Goal: Task Accomplishment & Management: Use online tool/utility

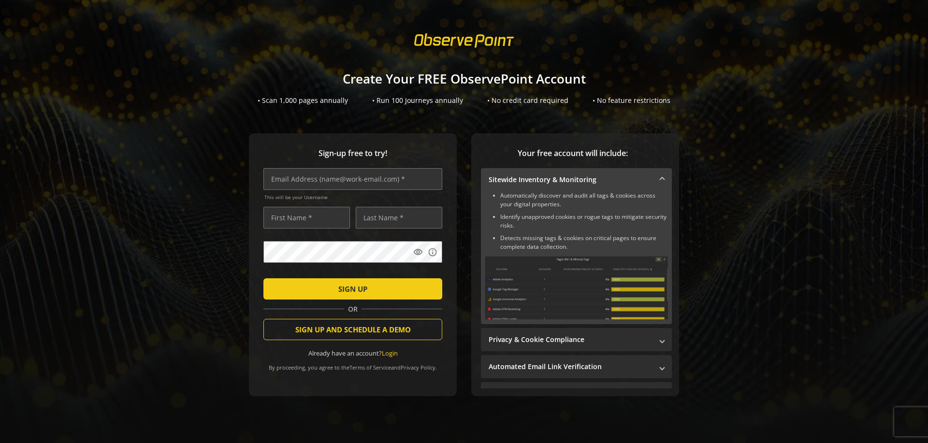
click at [412, 283] on span "submit" at bounding box center [352, 288] width 179 height 23
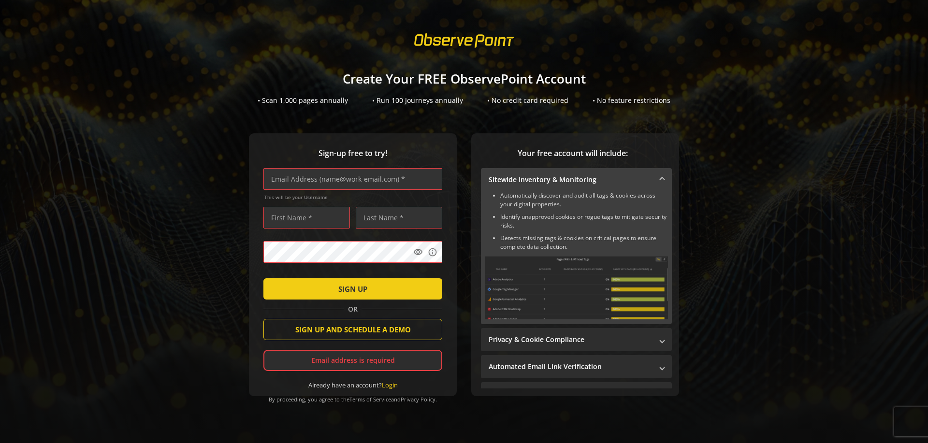
click at [339, 176] on input "text" at bounding box center [352, 179] width 179 height 22
type input "q"
click at [306, 179] on input "text" at bounding box center [352, 179] width 179 height 22
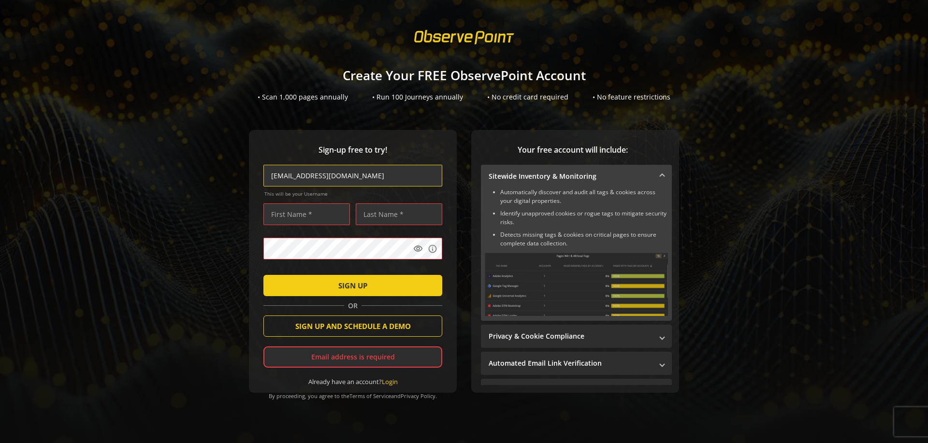
type input "[EMAIL_ADDRESS][DOMAIN_NAME]"
click at [305, 204] on input "text" at bounding box center [306, 215] width 87 height 22
click at [305, 207] on input "text" at bounding box center [306, 215] width 87 height 22
type input "[PERSON_NAME]"
click at [364, 214] on input "text" at bounding box center [399, 215] width 87 height 22
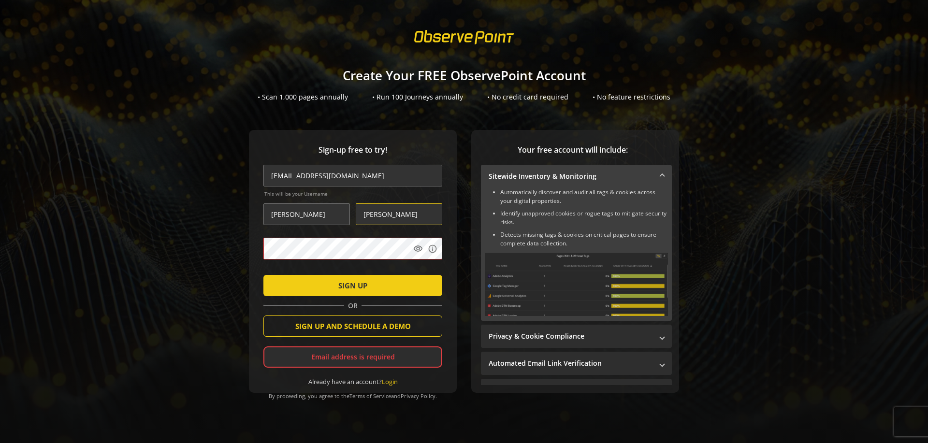
type input "[PERSON_NAME]"
click at [367, 283] on span "submit" at bounding box center [352, 285] width 179 height 23
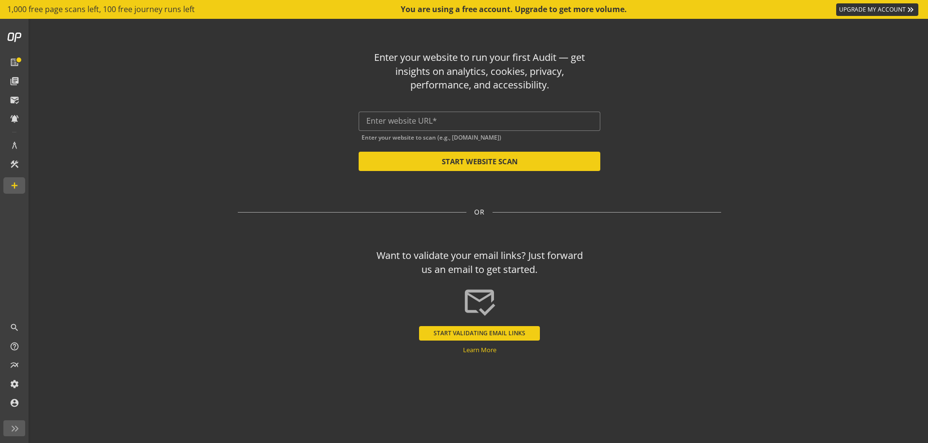
click at [438, 129] on div at bounding box center [479, 121] width 226 height 19
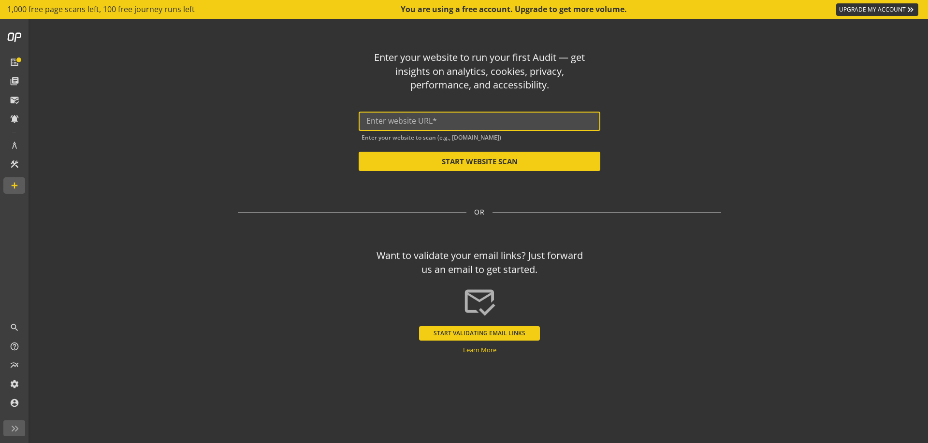
paste input "[URL][DOMAIN_NAME]"
type input "[URL][DOMAIN_NAME]"
click at [508, 166] on button "START WEBSITE SCAN" at bounding box center [480, 161] width 242 height 19
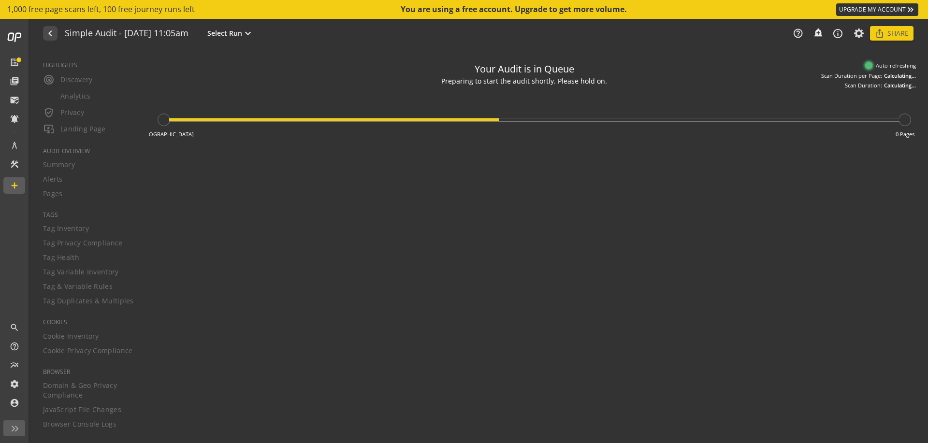
type textarea "Notes can include: -a description of what this audit is validating -changes in …"
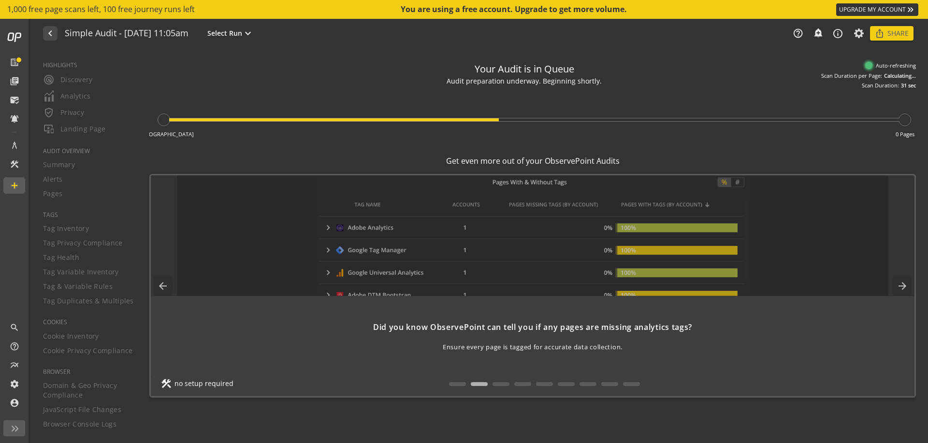
click at [164, 284] on mat-icon "arrow_back" at bounding box center [162, 285] width 19 height 19
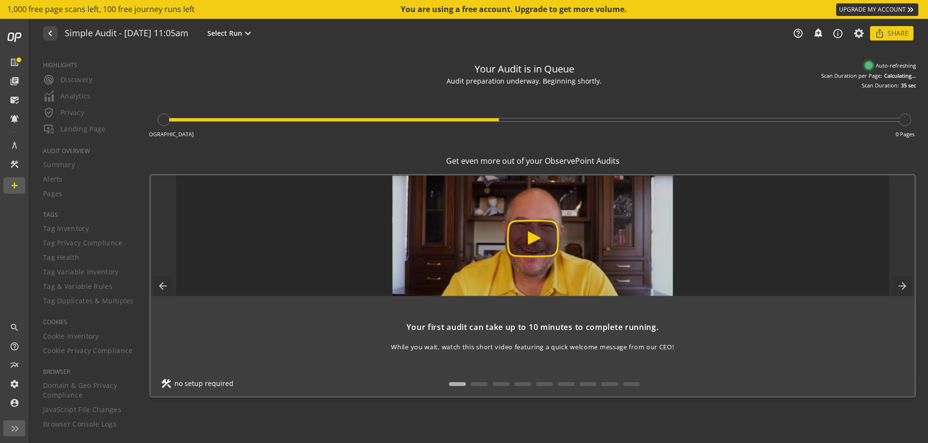
click at [908, 285] on mat-icon "arrow_forward" at bounding box center [902, 285] width 19 height 19
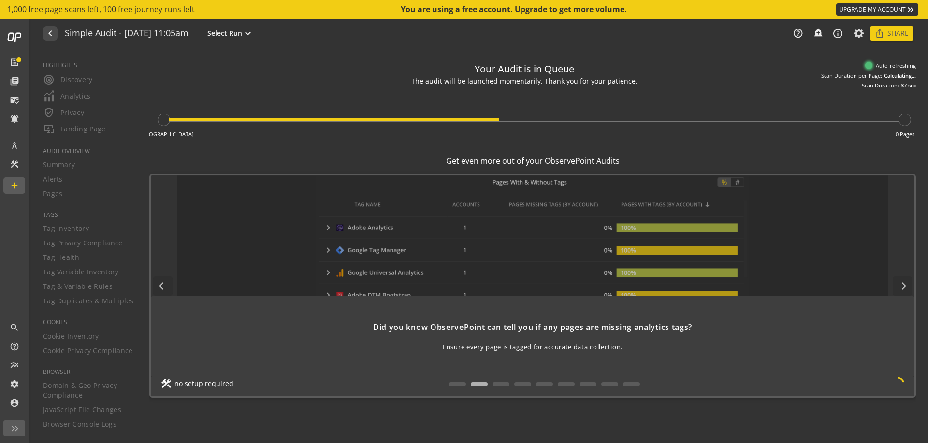
click at [901, 286] on mat-icon "arrow_forward" at bounding box center [902, 285] width 19 height 19
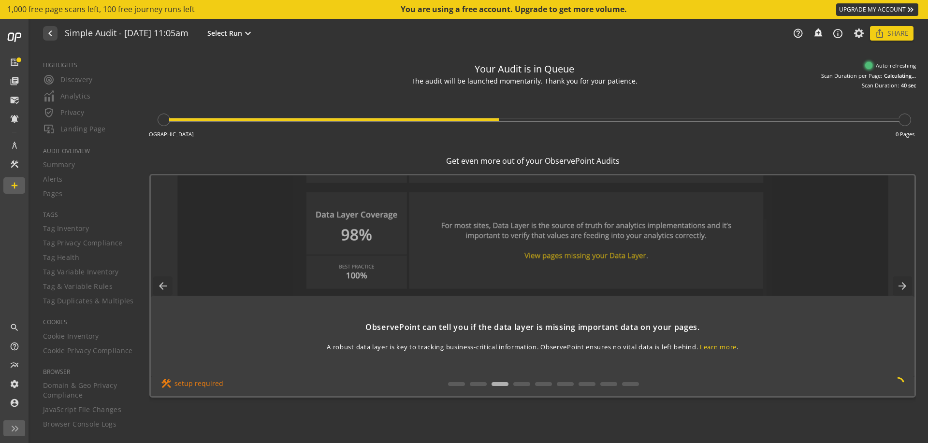
click at [901, 286] on mat-icon "arrow_forward" at bounding box center [902, 285] width 19 height 19
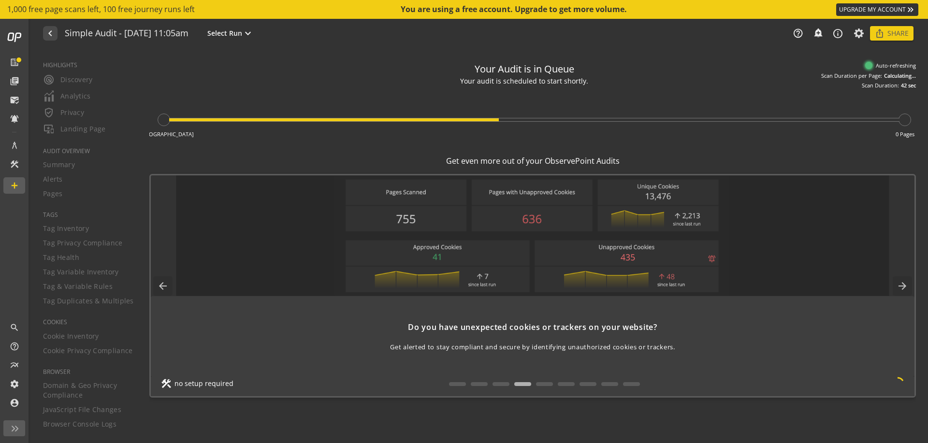
click at [896, 289] on mat-icon "arrow_forward" at bounding box center [902, 285] width 19 height 19
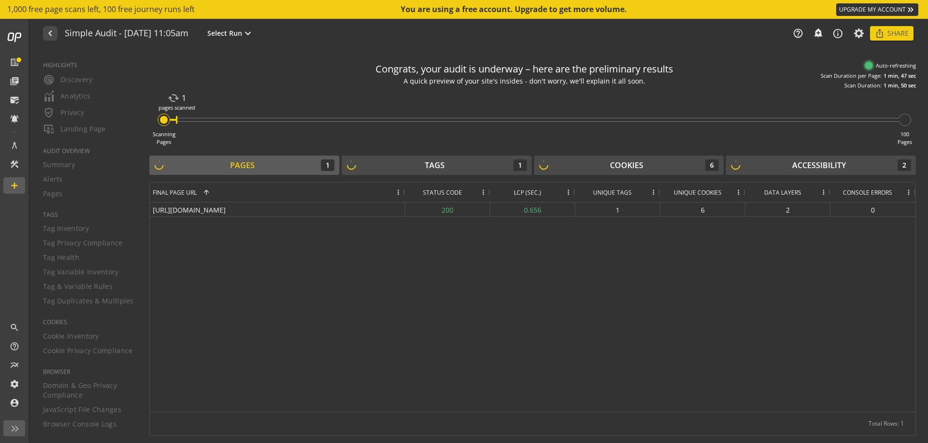
click at [469, 167] on div "Tags 1" at bounding box center [437, 166] width 180 height 12
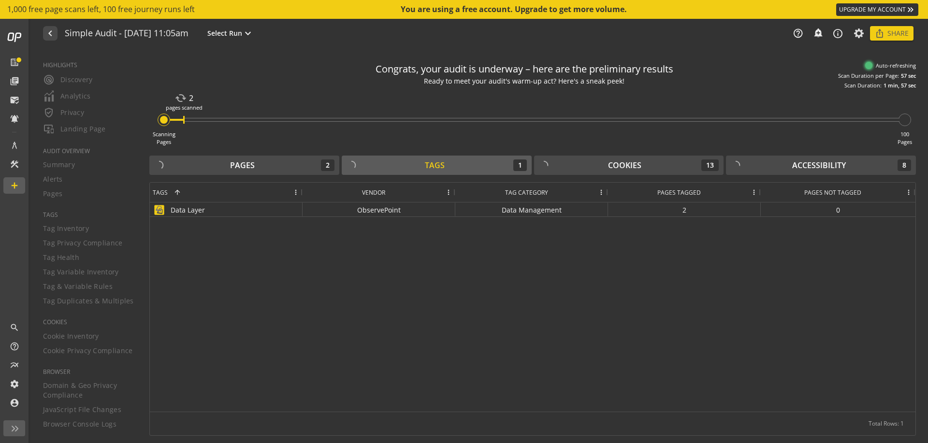
click at [471, 159] on button "Tags 1" at bounding box center [437, 165] width 190 height 19
click at [592, 164] on div "Cookies 13" at bounding box center [629, 166] width 180 height 12
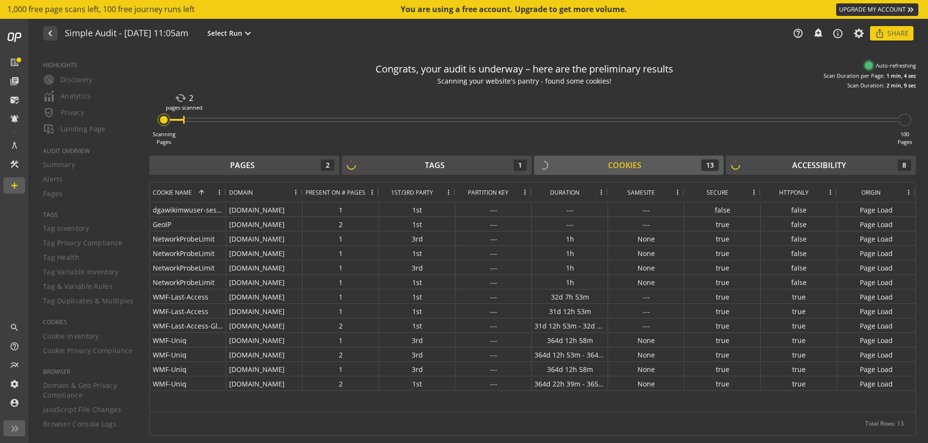
click at [422, 167] on div "Tags 1" at bounding box center [437, 166] width 180 height 12
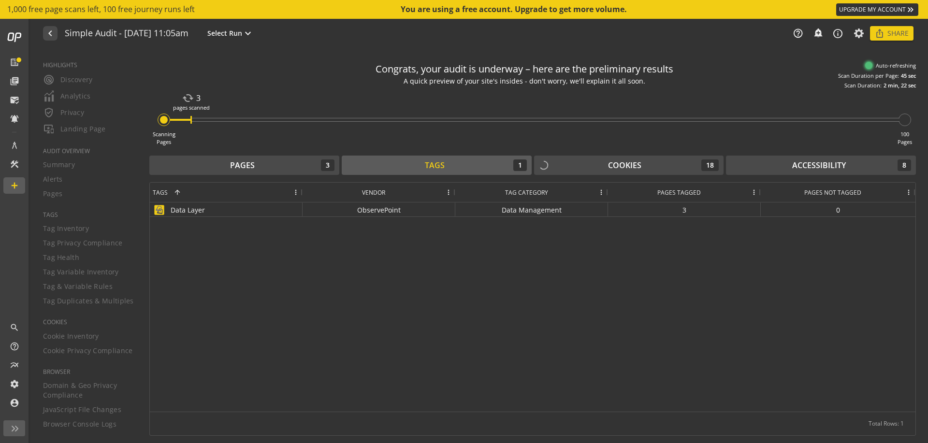
click at [821, 162] on div "Accessibility" at bounding box center [819, 165] width 54 height 11
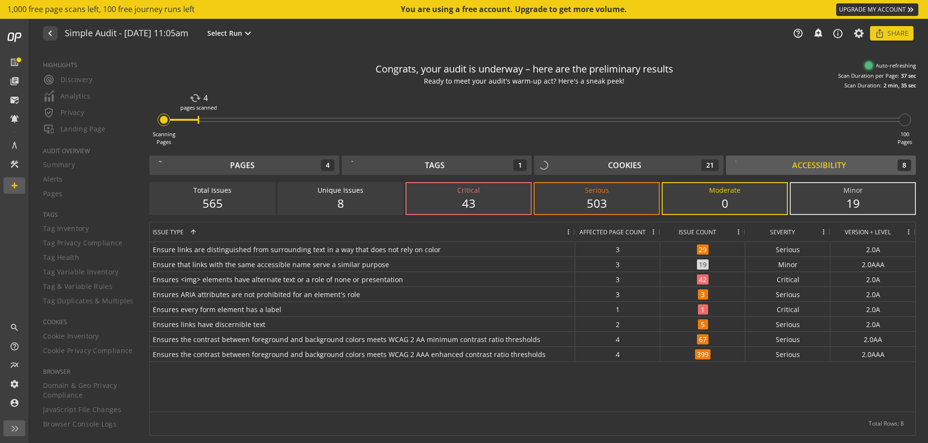
click at [252, 160] on div "Pages" at bounding box center [242, 165] width 25 height 11
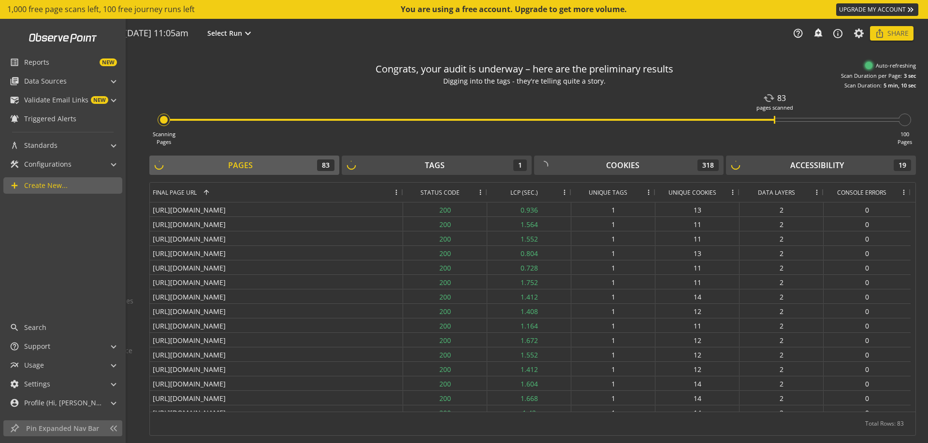
click at [46, 76] on span "Data Sources" at bounding box center [45, 81] width 43 height 10
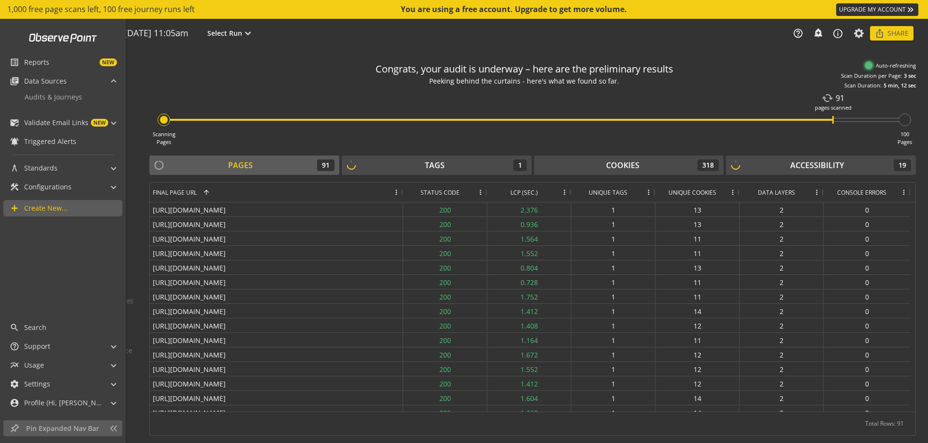
click at [46, 76] on span "Data Sources" at bounding box center [45, 81] width 43 height 10
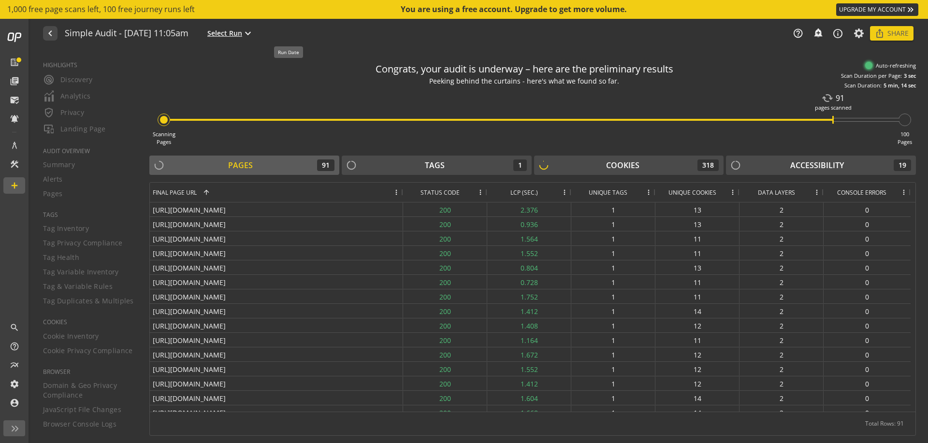
click at [254, 29] on mat-icon "expand_more" at bounding box center [248, 34] width 12 height 12
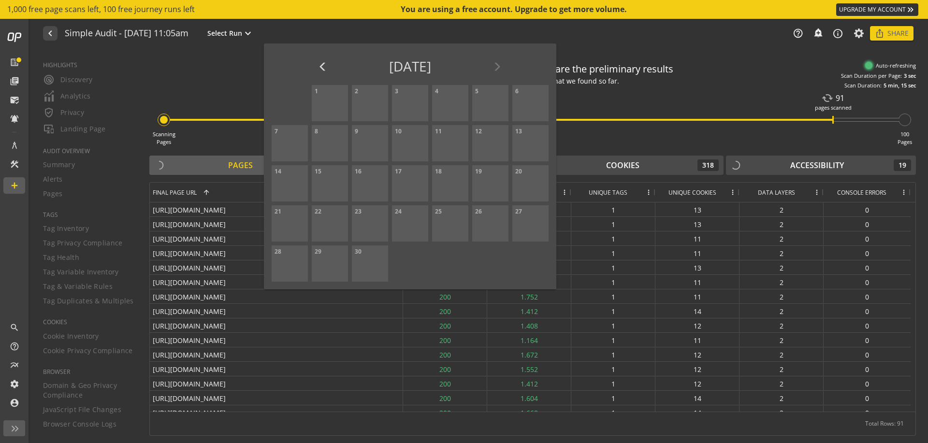
click at [210, 75] on div at bounding box center [464, 221] width 928 height 443
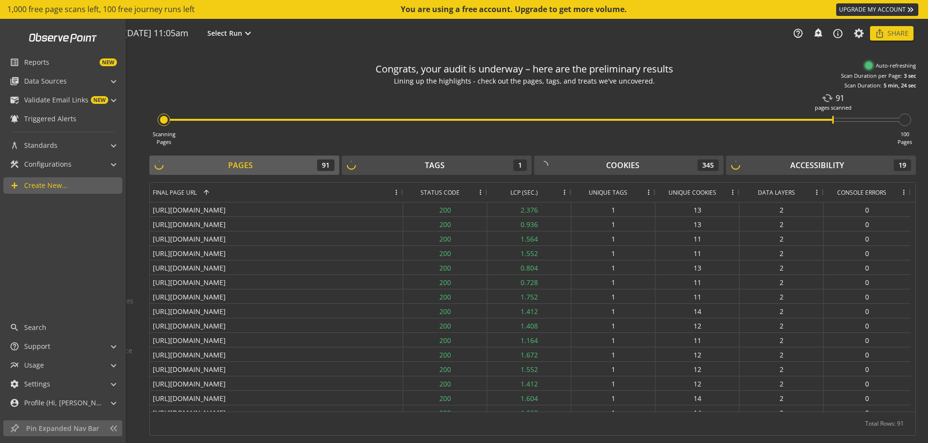
click at [110, 102] on span "mark_email_read Validate Email Links NEW" at bounding box center [61, 100] width 102 height 16
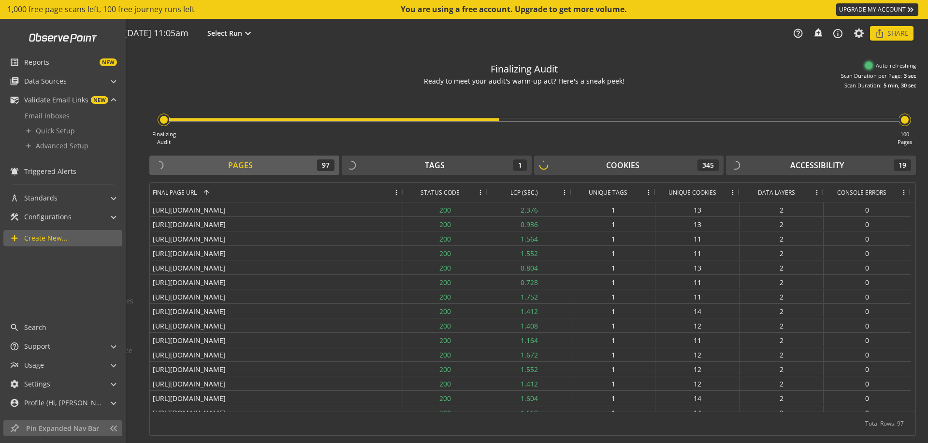
click at [59, 114] on span "Email Inboxes" at bounding box center [47, 115] width 45 height 9
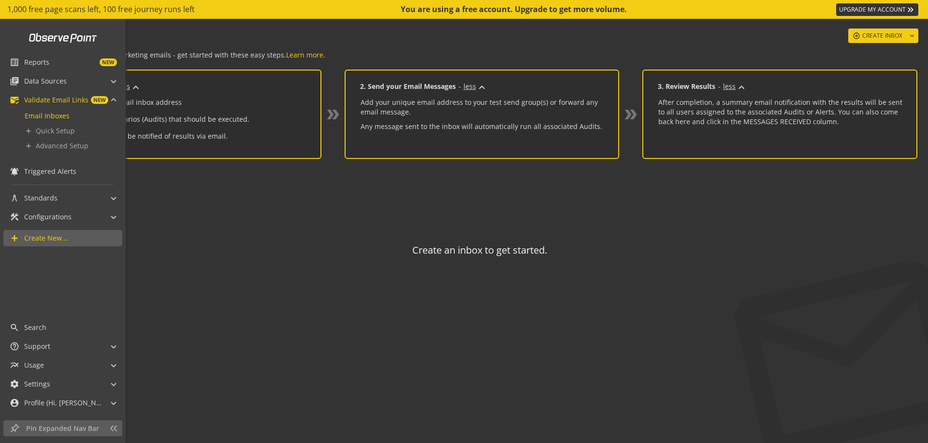
click at [63, 64] on span "NEW" at bounding box center [83, 62] width 68 height 8
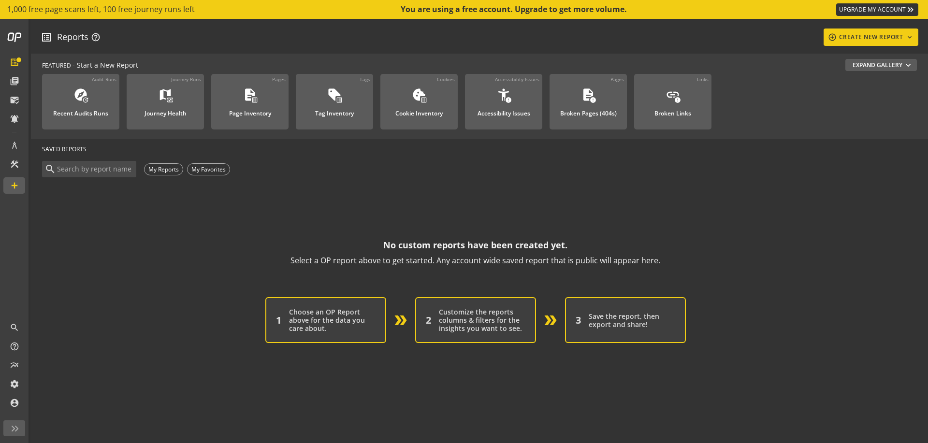
click at [266, 192] on op-account-reports-saved-reports-zero-state "No custom reports have been created yet. Select a OP report above to get starte…" at bounding box center [475, 261] width 867 height 164
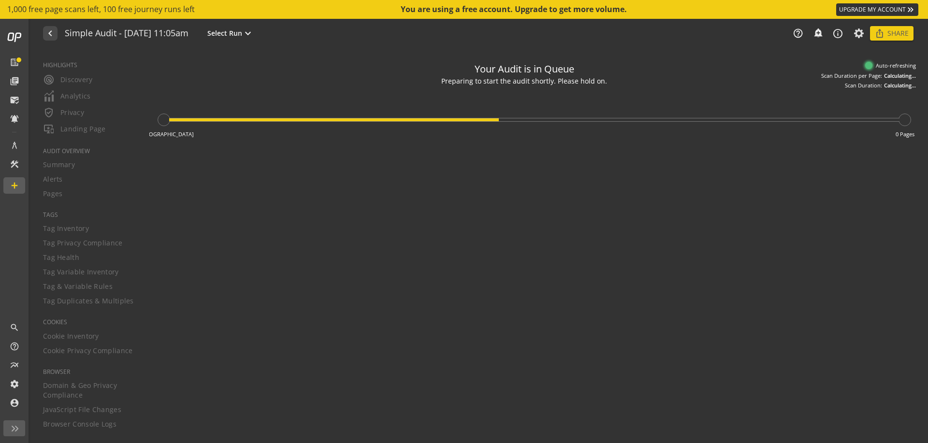
type textarea "Notes can include: -a description of what this audit is validating -changes in …"
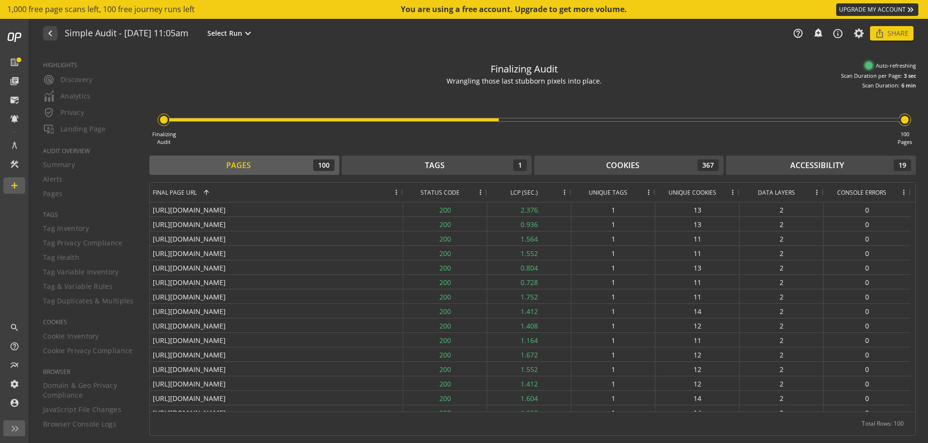
click at [513, 35] on div "navigate_before Simple Audit - [DATE] 11:05am Select Run expand_more help_outli…" at bounding box center [479, 33] width 897 height 29
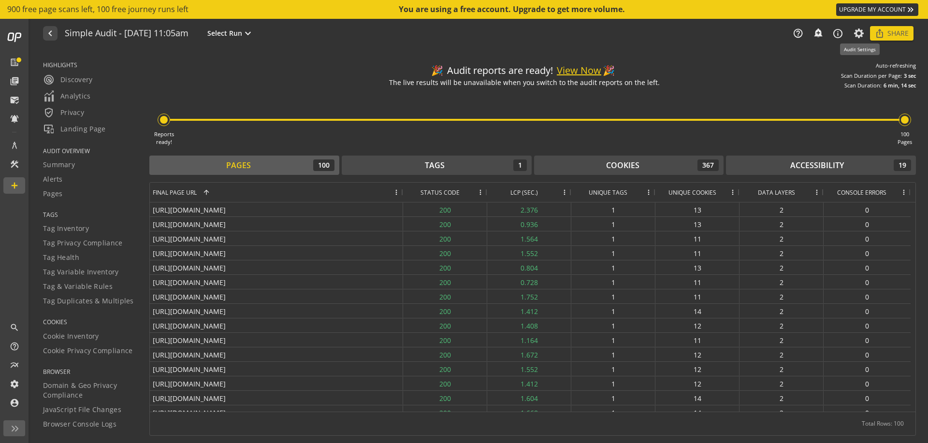
click at [859, 33] on icon at bounding box center [859, 33] width 12 height 7
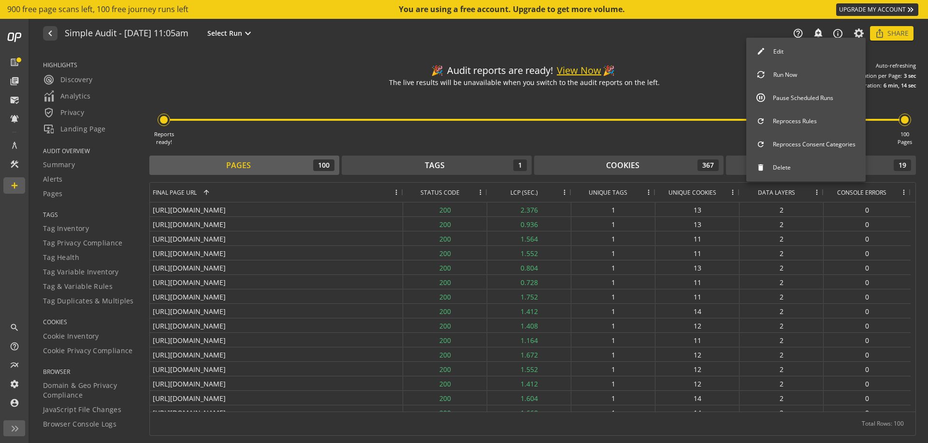
click at [812, 73] on button "Run Now" at bounding box center [805, 75] width 119 height 20
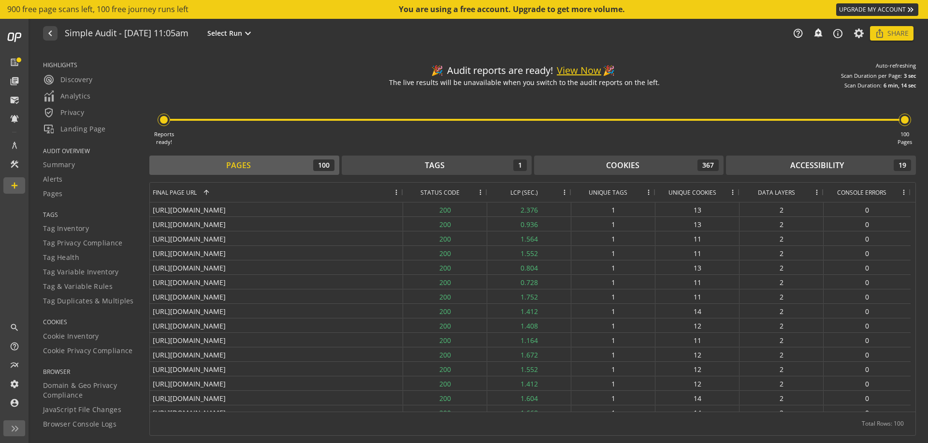
click at [572, 69] on button "View Now" at bounding box center [579, 71] width 44 height 14
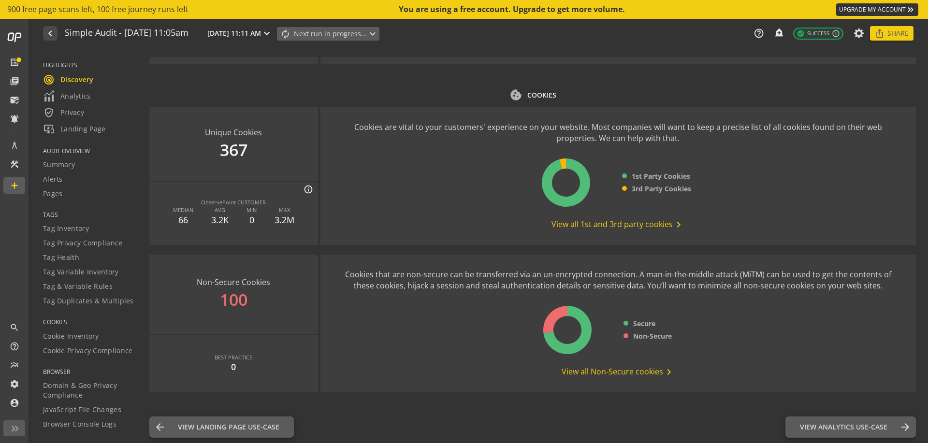
scroll to position [1125, 0]
click at [858, 429] on span "View Analytics Use-Case" at bounding box center [843, 427] width 87 height 10
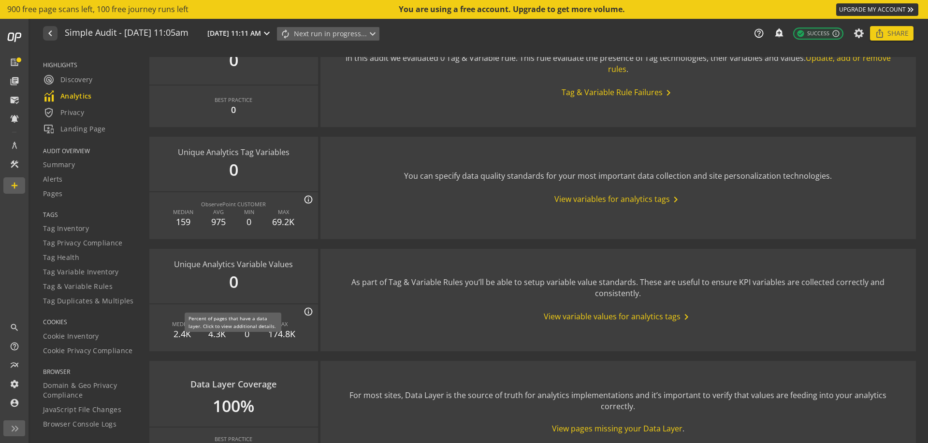
scroll to position [1058, 0]
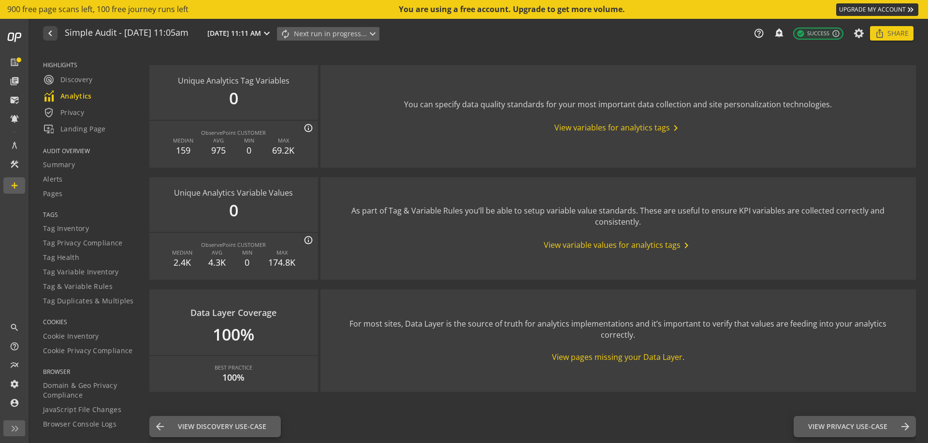
click at [80, 80] on span "radar Discovery" at bounding box center [68, 80] width 50 height 12
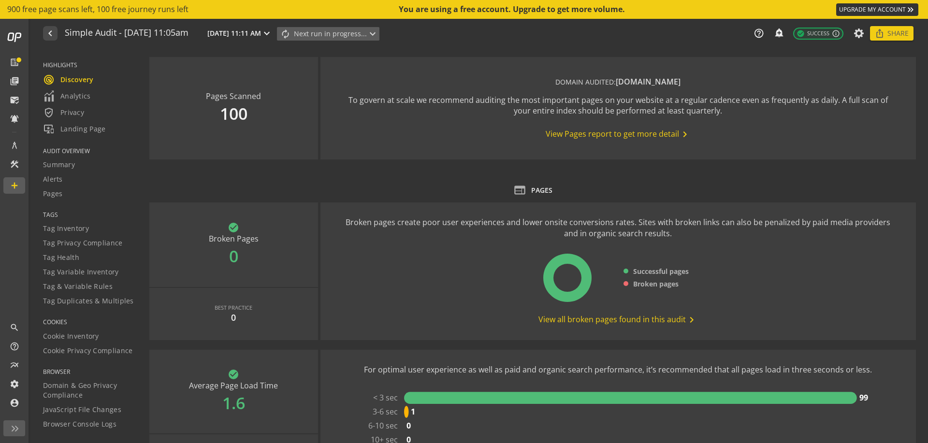
click at [76, 96] on span "Analytics" at bounding box center [67, 96] width 48 height 12
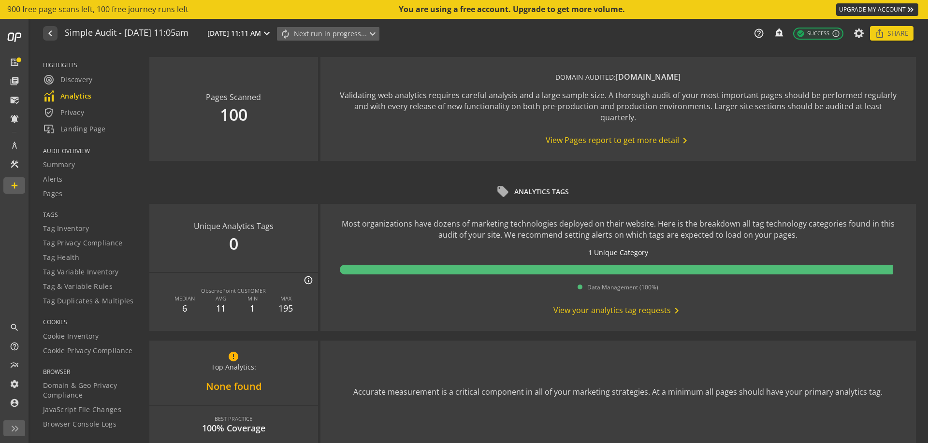
click at [73, 117] on span "verified_user Privacy" at bounding box center [63, 113] width 41 height 12
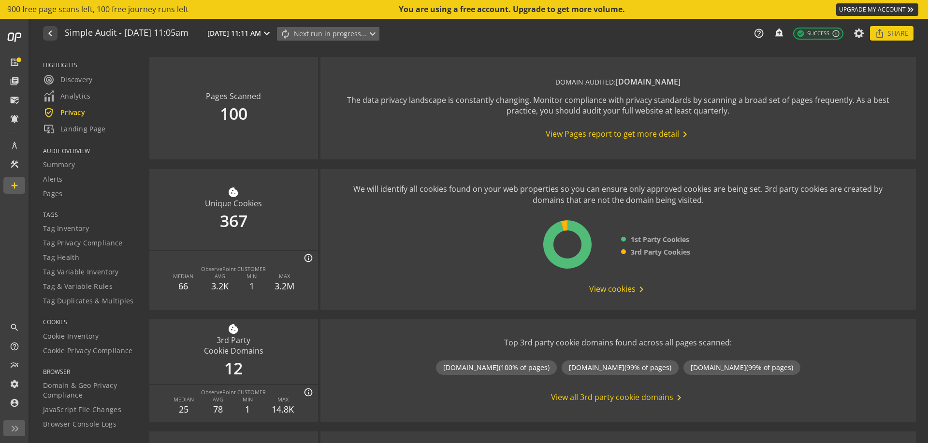
click at [84, 130] on span "important_devices Landing Page" at bounding box center [74, 129] width 63 height 12
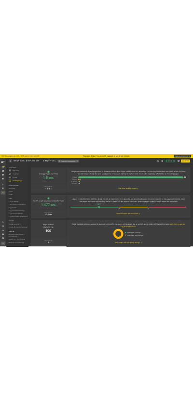
scroll to position [406, 0]
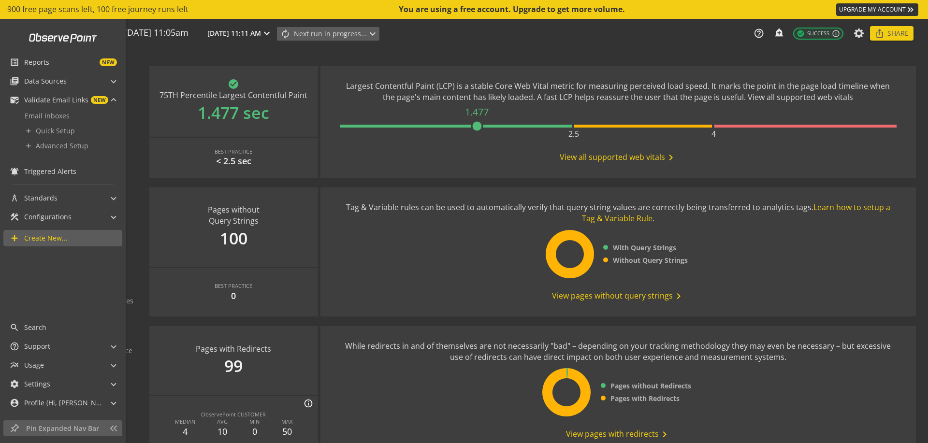
click at [57, 172] on span "Triggered Alerts" at bounding box center [50, 172] width 52 height 10
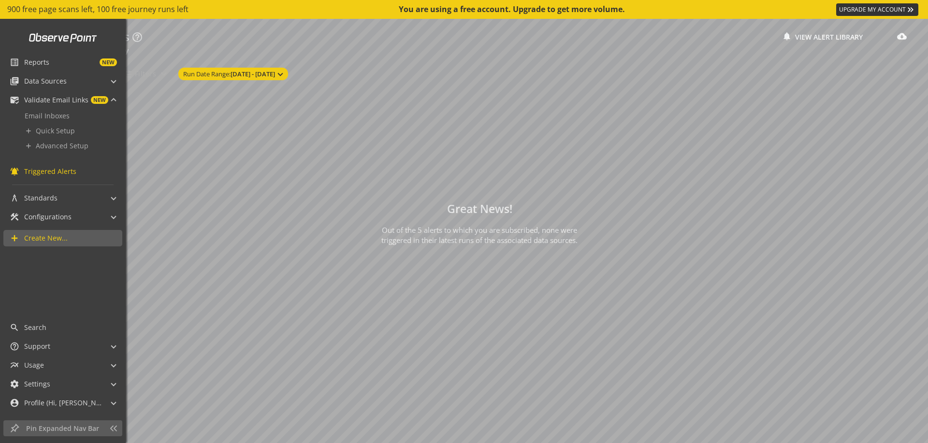
click at [15, 67] on link "list_alt Reports NEW" at bounding box center [62, 62] width 118 height 16
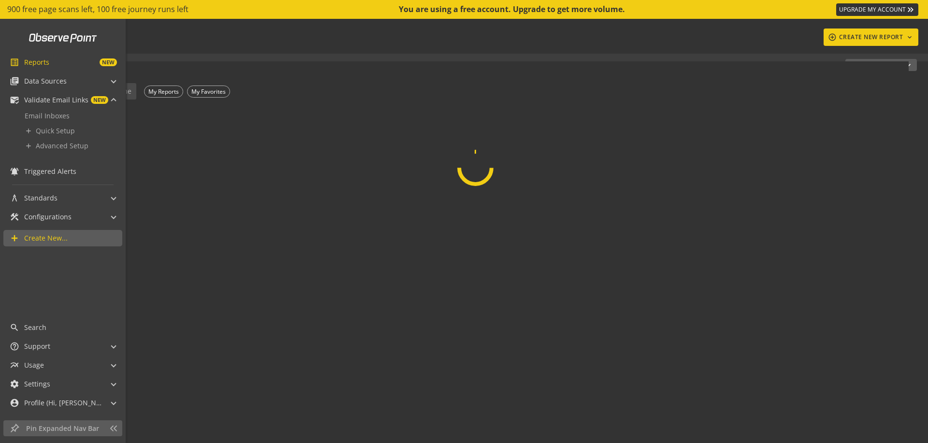
click at [41, 84] on span "Data Sources" at bounding box center [45, 81] width 43 height 10
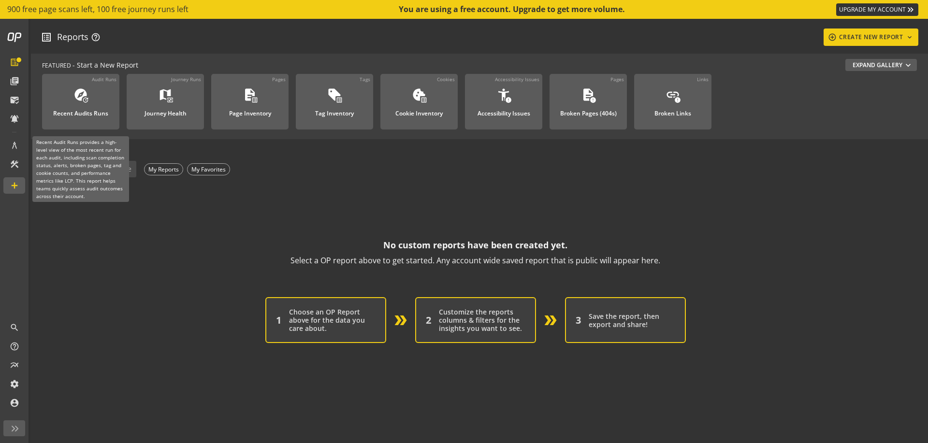
click at [87, 116] on div "Recent Audits Runs" at bounding box center [80, 110] width 55 height 13
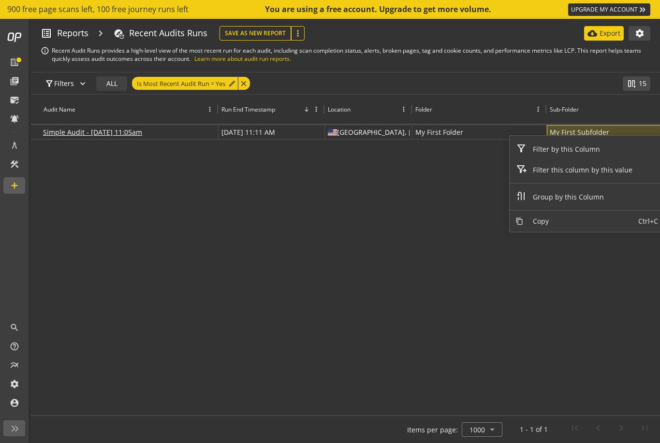
click at [328, 154] on div "Simple Audit - [DATE] 11:05am more_vert [DATE] 11:11 AM more_vert [GEOGRAPHIC_D…" at bounding box center [345, 267] width 629 height 285
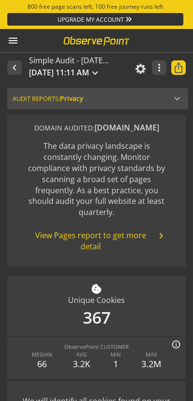
scroll to position [58, 0]
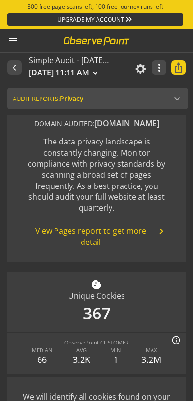
click at [13, 43] on mat-icon "menu" at bounding box center [13, 41] width 12 height 12
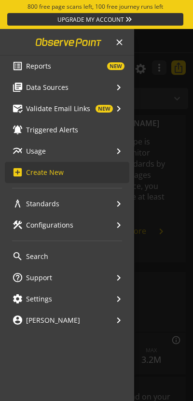
click at [12, 79] on div "library_books Data Sources keyboard_arrow_right" at bounding box center [67, 87] width 125 height 21
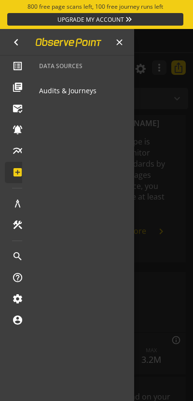
click at [146, 98] on div at bounding box center [96, 215] width 193 height 372
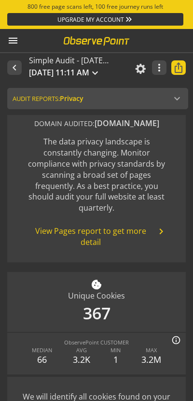
click at [19, 71] on button "navigate_before" at bounding box center [14, 67] width 15 height 15
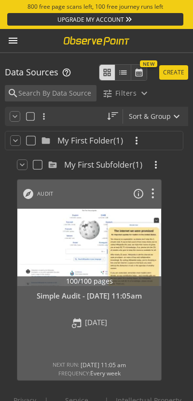
click at [174, 119] on mat-icon "expand_more" at bounding box center [177, 117] width 12 height 12
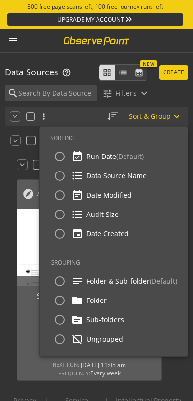
click at [174, 74] on div at bounding box center [96, 200] width 193 height 401
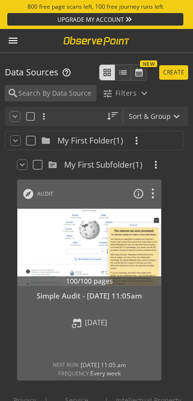
click at [18, 39] on mat-icon "menu" at bounding box center [13, 41] width 12 height 12
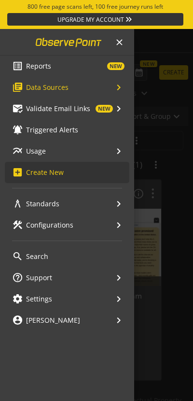
click at [131, 18] on mat-icon "keyboard_double_arrow_right" at bounding box center [129, 20] width 10 height 10
click at [124, 19] on mat-icon "keyboard_double_arrow_right" at bounding box center [129, 20] width 10 height 10
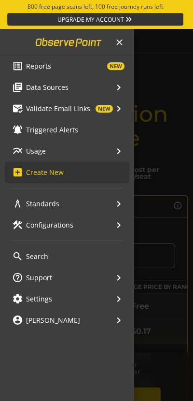
click at [116, 44] on mat-icon "close" at bounding box center [120, 42] width 10 height 10
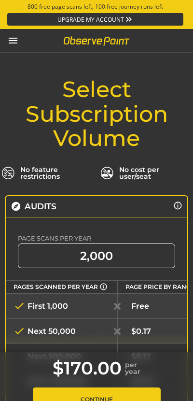
click at [14, 37] on mat-icon "menu" at bounding box center [13, 41] width 12 height 12
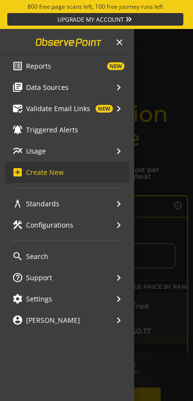
click at [125, 22] on mat-icon "keyboard_double_arrow_right" at bounding box center [129, 20] width 10 height 10
click at [131, 19] on mat-icon "keyboard_double_arrow_right" at bounding box center [129, 20] width 10 height 10
click at [115, 43] on mat-icon "close" at bounding box center [120, 42] width 10 height 10
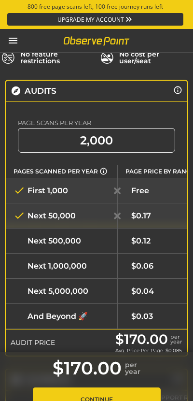
scroll to position [116, 0]
click at [16, 43] on mat-icon "menu" at bounding box center [13, 41] width 12 height 12
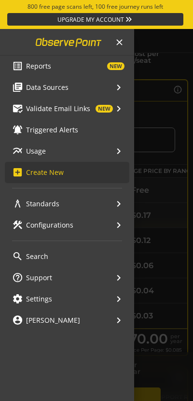
click at [47, 85] on span "Data Sources" at bounding box center [47, 88] width 43 height 10
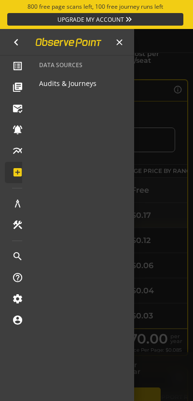
click at [75, 90] on span "Audits & Journeys" at bounding box center [68, 83] width 58 height 17
